Goal: Task Accomplishment & Management: Use online tool/utility

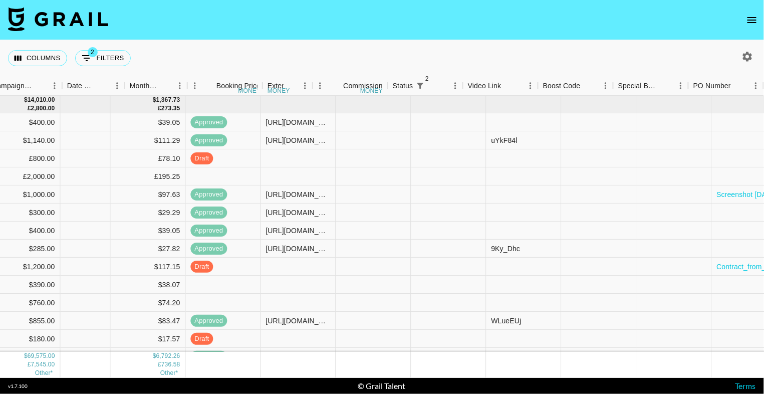
scroll to position [0, 732]
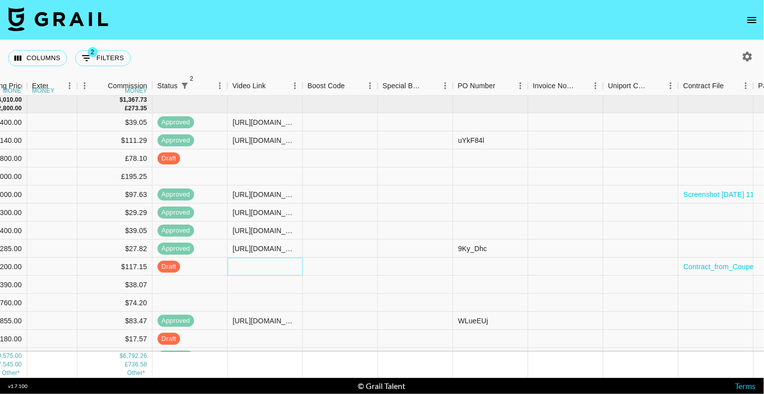
click at [249, 272] on div at bounding box center [264, 266] width 75 height 18
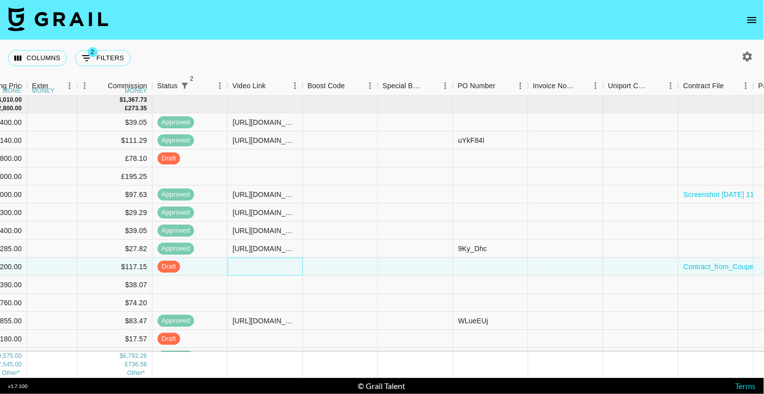
click at [249, 272] on div at bounding box center [264, 266] width 75 height 18
type input "[URL][DOMAIN_NAME]"
click at [380, 43] on div "Columns 2 Filters + Booking" at bounding box center [382, 58] width 764 height 36
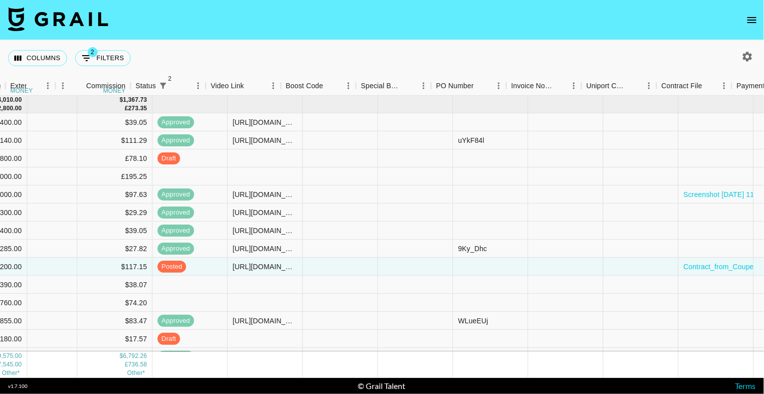
scroll to position [0, 986]
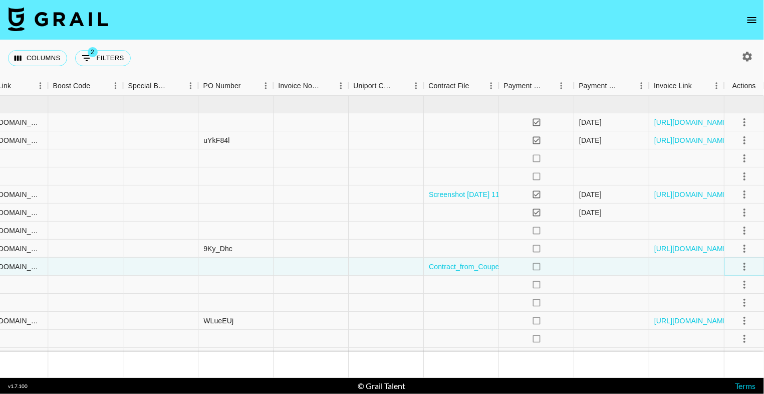
click at [741, 268] on icon "select merge strategy" at bounding box center [744, 266] width 12 height 12
click at [725, 353] on li "Approve" at bounding box center [731, 360] width 65 height 18
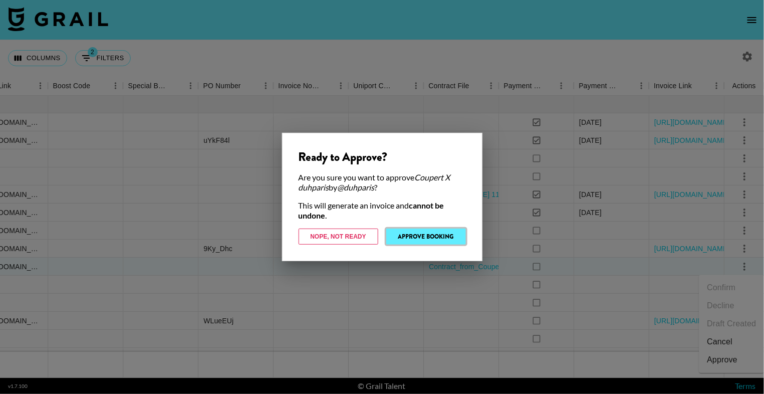
click at [420, 234] on button "Approve Booking" at bounding box center [426, 236] width 80 height 16
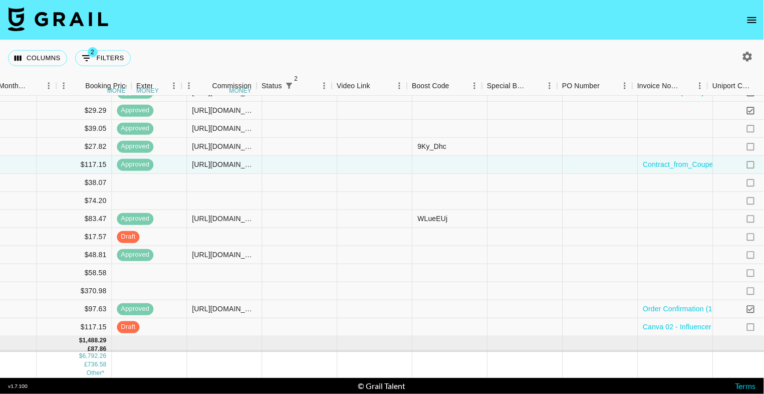
scroll to position [102, 986]
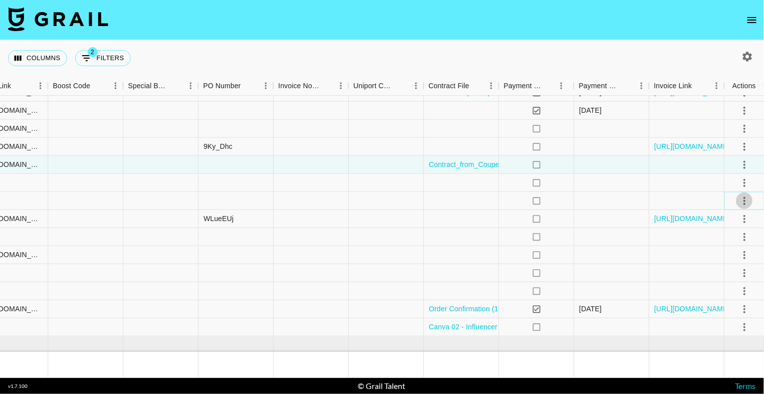
click at [740, 199] on icon "select merge strategy" at bounding box center [744, 200] width 12 height 12
click at [742, 216] on li "Confirm" at bounding box center [731, 222] width 65 height 18
click at [736, 263] on li "Draft Created" at bounding box center [731, 258] width 65 height 18
click at [644, 32] on nav at bounding box center [382, 20] width 764 height 40
click at [741, 181] on icon "select merge strategy" at bounding box center [744, 182] width 12 height 12
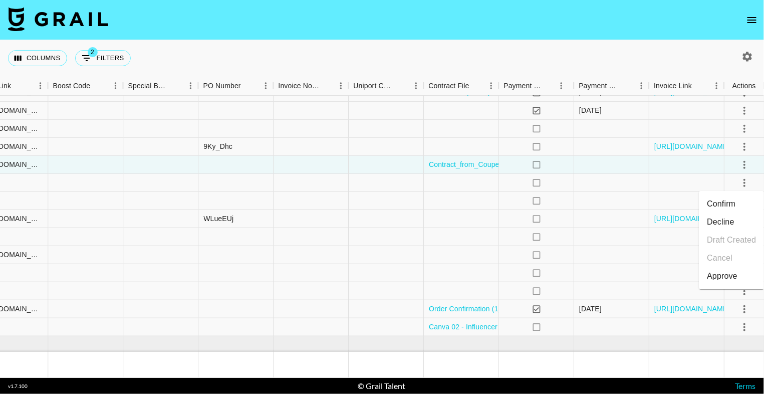
click at [742, 210] on li "Confirm" at bounding box center [731, 204] width 65 height 18
click at [742, 241] on li "Draft Created" at bounding box center [731, 240] width 65 height 18
click at [683, 50] on div "Columns 2 Filters + Booking" at bounding box center [382, 58] width 764 height 36
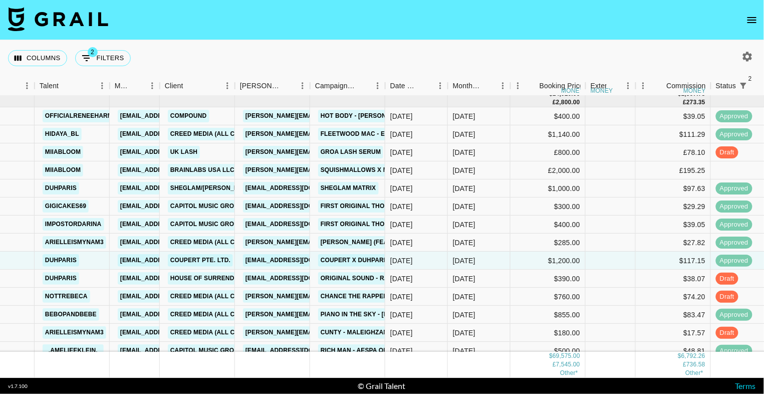
scroll to position [0, 173]
